Goal: Information Seeking & Learning: Learn about a topic

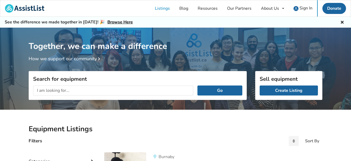
click at [56, 91] on input "text" at bounding box center [113, 90] width 160 height 10
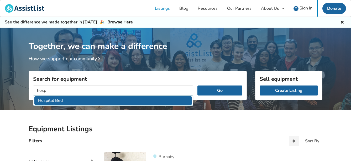
click at [63, 98] on li "Hospital Bed" at bounding box center [112, 100] width 157 height 9
type input "Hospital Bed"
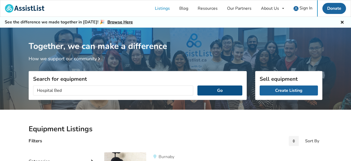
click at [212, 93] on button "Go" at bounding box center [219, 90] width 45 height 10
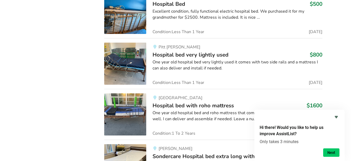
scroll to position [481, 0]
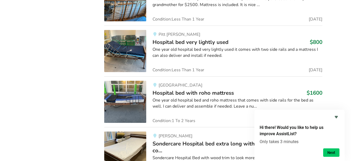
click at [177, 92] on span "Hospital bed with roho mattress" at bounding box center [192, 92] width 81 height 7
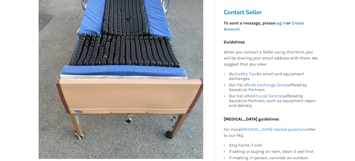
scroll to position [131, 0]
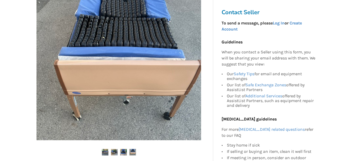
click at [123, 154] on img at bounding box center [123, 152] width 7 height 7
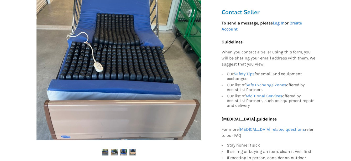
click at [112, 71] on img at bounding box center [118, 57] width 165 height 165
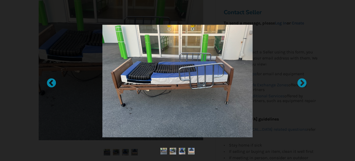
click at [158, 96] on img at bounding box center [177, 81] width 150 height 112
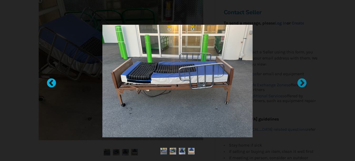
click at [50, 83] on div at bounding box center [48, 80] width 5 height 5
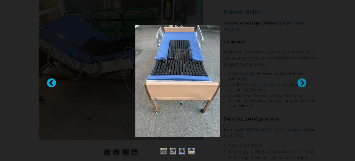
click at [50, 83] on div at bounding box center [48, 80] width 5 height 5
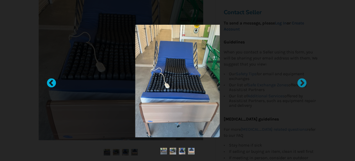
click at [51, 81] on div at bounding box center [48, 80] width 5 height 5
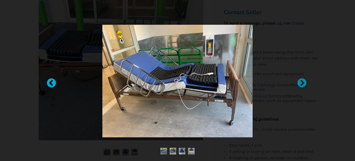
click at [50, 81] on div at bounding box center [48, 80] width 5 height 5
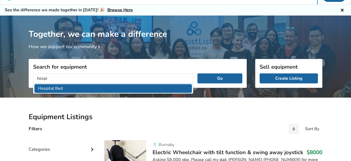
click at [68, 88] on li "Hospital Bed" at bounding box center [112, 88] width 157 height 9
type input "Hospital Bed"
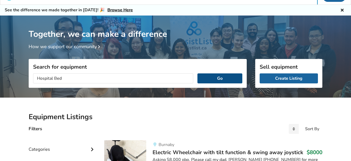
click at [217, 76] on button "Go" at bounding box center [219, 78] width 45 height 10
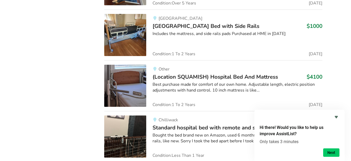
scroll to position [843, 0]
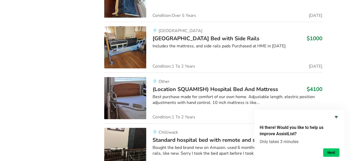
click at [178, 38] on span "Halsa Hospital Bed with Side Rails" at bounding box center [205, 38] width 107 height 7
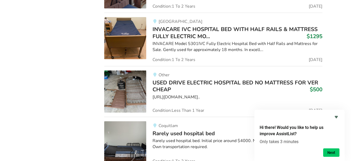
scroll to position [1246, 0]
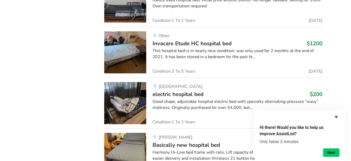
click at [186, 110] on div "Good shape, adjustable hospital electric bed with specialty alternating-pressur…" at bounding box center [237, 104] width 170 height 12
